Goal: Information Seeking & Learning: Learn about a topic

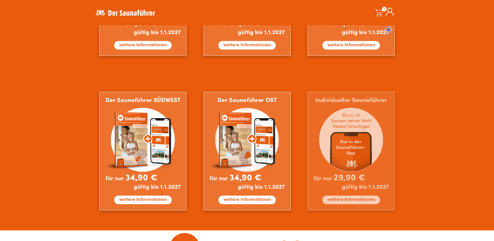
scroll to position [259, 0]
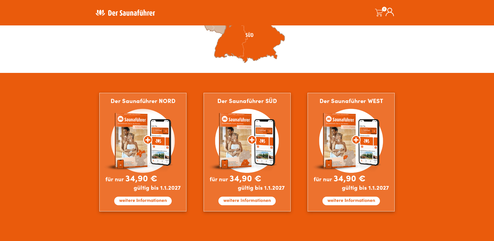
click at [250, 46] on icon at bounding box center [249, 35] width 71 height 55
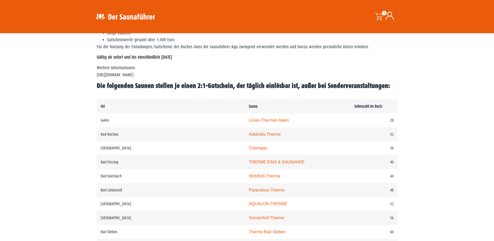
scroll to position [233, 0]
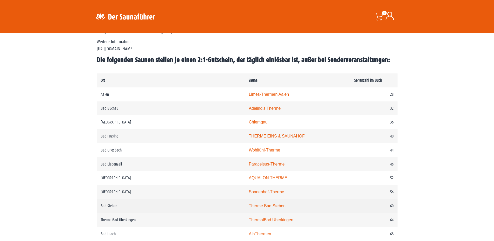
click at [249, 208] on link "Therme Bad Steben" at bounding box center [267, 206] width 37 height 4
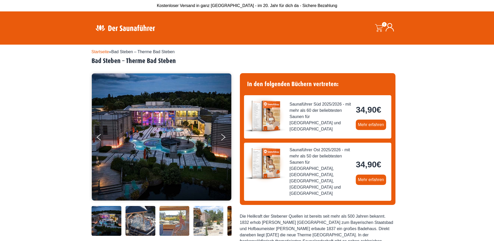
click at [137, 224] on img at bounding box center [140, 221] width 30 height 30
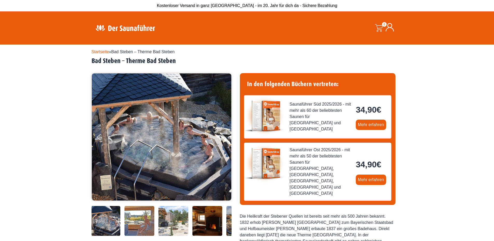
click at [148, 223] on img at bounding box center [139, 221] width 30 height 30
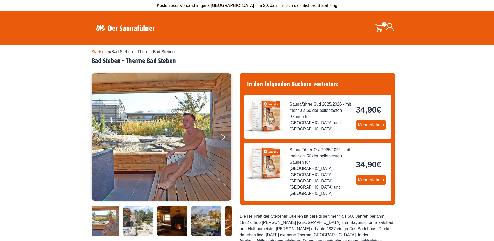
click at [149, 223] on img at bounding box center [138, 221] width 30 height 30
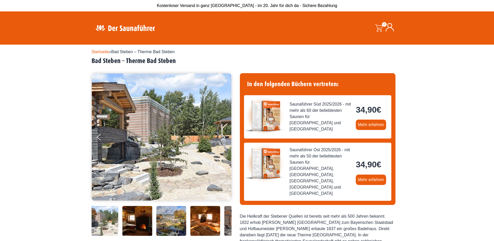
click at [149, 223] on img at bounding box center [137, 221] width 30 height 30
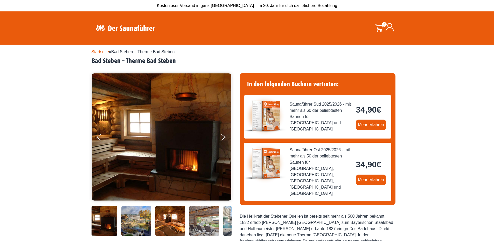
click at [149, 223] on img at bounding box center [136, 221] width 30 height 30
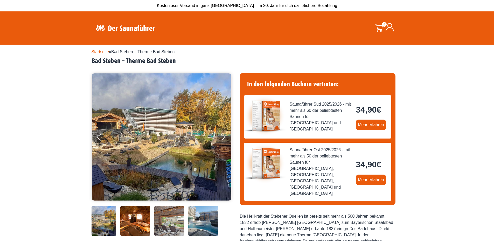
click at [138, 224] on img at bounding box center [135, 221] width 30 height 30
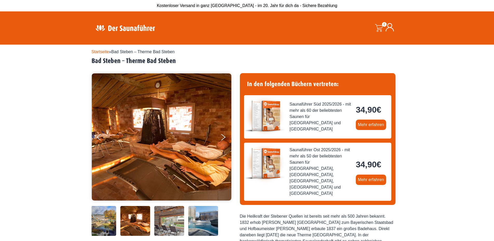
click at [138, 224] on img at bounding box center [135, 221] width 30 height 30
click at [141, 222] on img at bounding box center [135, 221] width 30 height 30
click at [167, 221] on img at bounding box center [169, 221] width 30 height 30
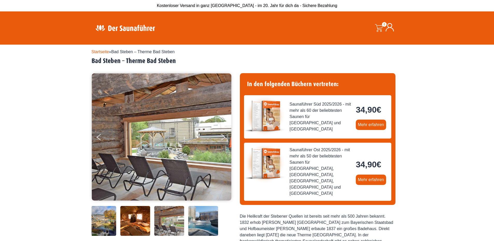
click at [202, 220] on img at bounding box center [203, 221] width 30 height 30
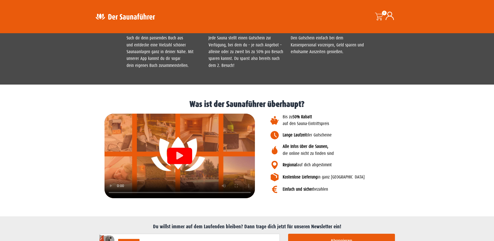
scroll to position [600, 0]
